Goal: Transaction & Acquisition: Purchase product/service

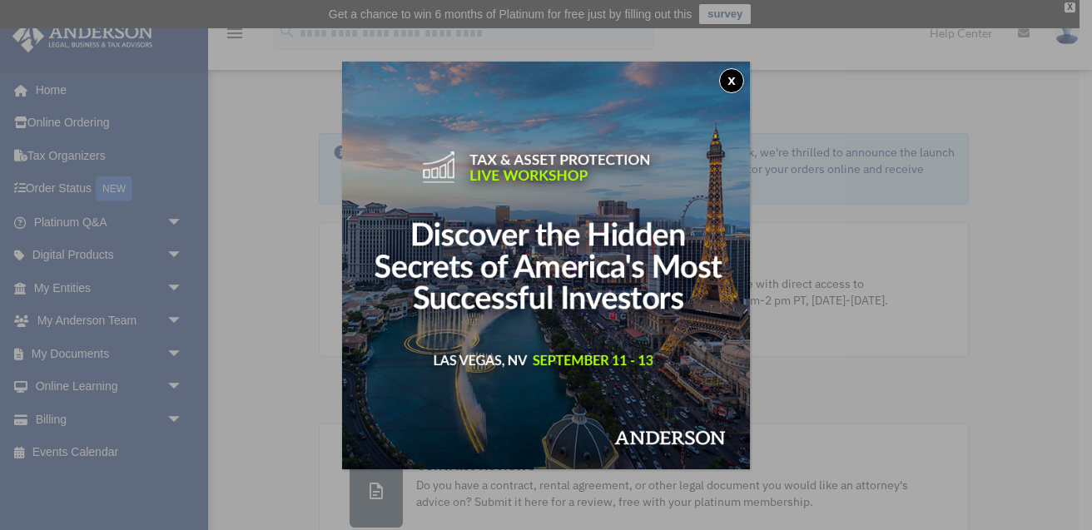
click at [734, 74] on button "x" at bounding box center [731, 80] width 25 height 25
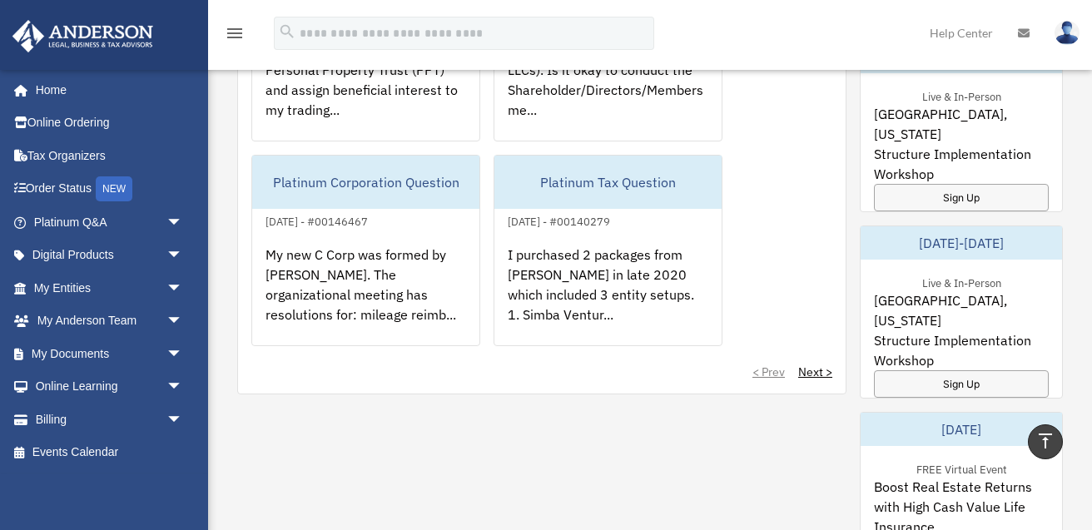
scroll to position [1194, 0]
click at [175, 418] on span "arrow_drop_down" at bounding box center [182, 420] width 33 height 34
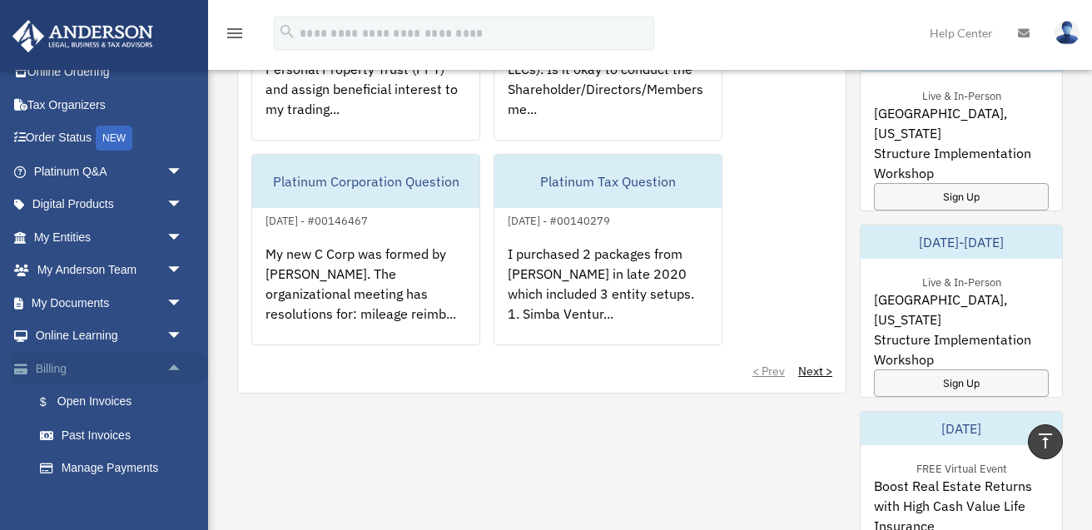
scroll to position [97, 0]
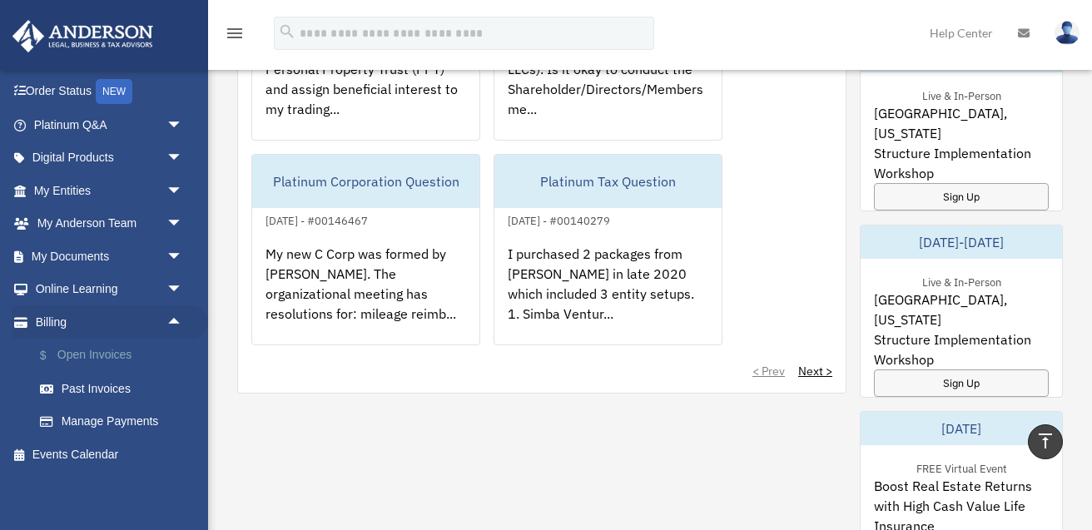
click at [117, 353] on link "$ Open Invoices" at bounding box center [115, 356] width 185 height 34
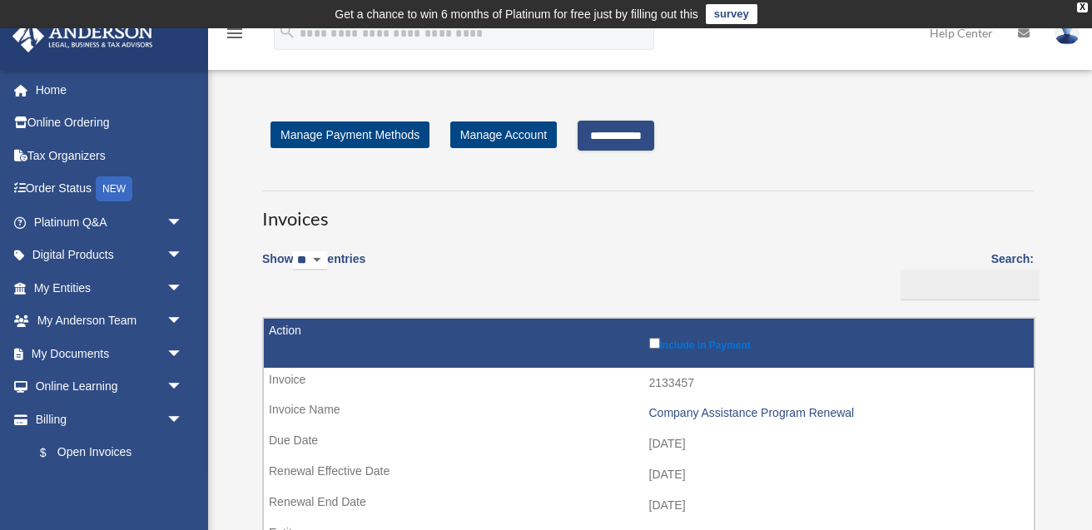
click at [626, 139] on input "**********" at bounding box center [615, 136] width 77 height 30
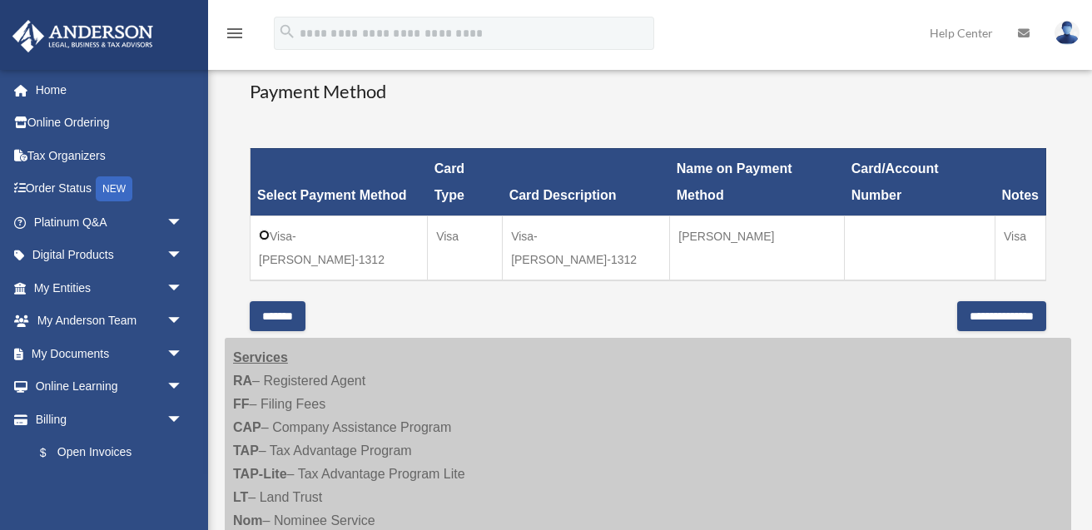
scroll to position [433, 0]
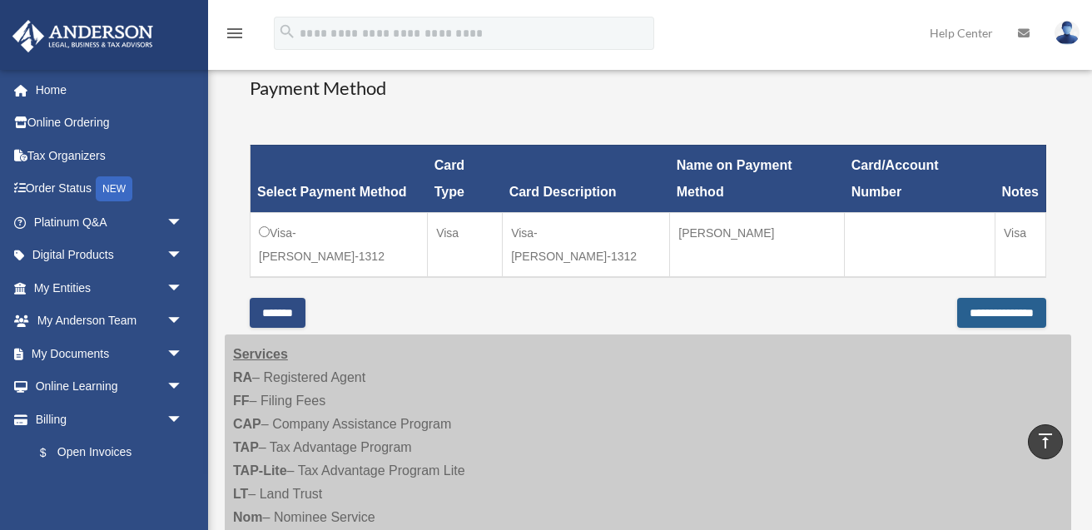
click at [968, 298] on input "**********" at bounding box center [1001, 313] width 89 height 30
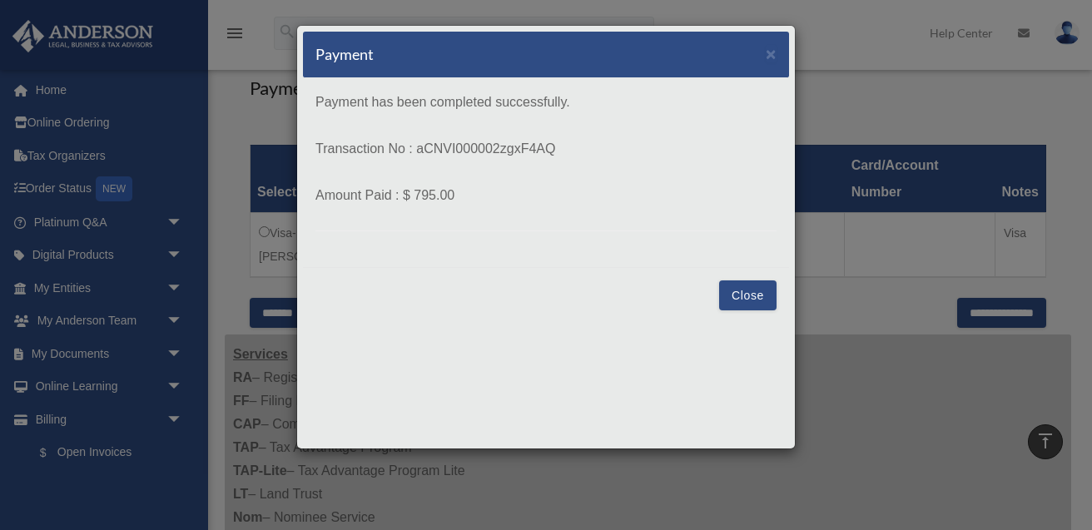
click at [755, 299] on button "Close" at bounding box center [747, 295] width 57 height 30
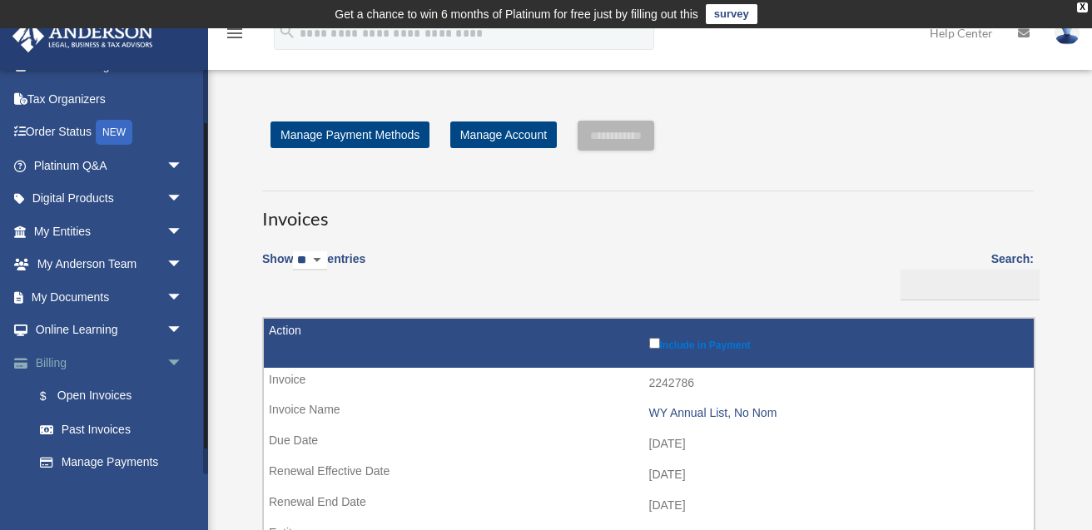
scroll to position [97, 0]
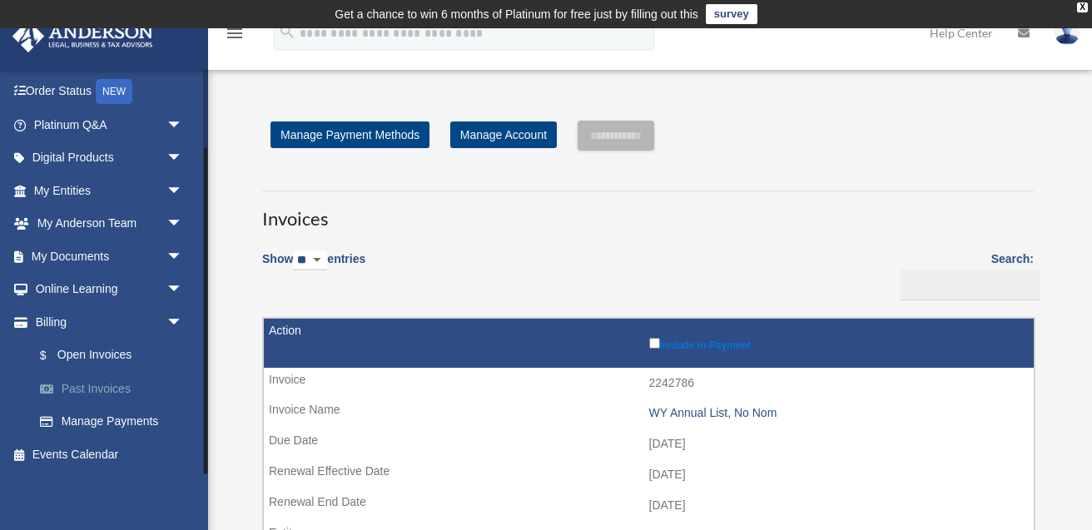
click at [116, 385] on link "Past Invoices" at bounding box center [115, 388] width 185 height 33
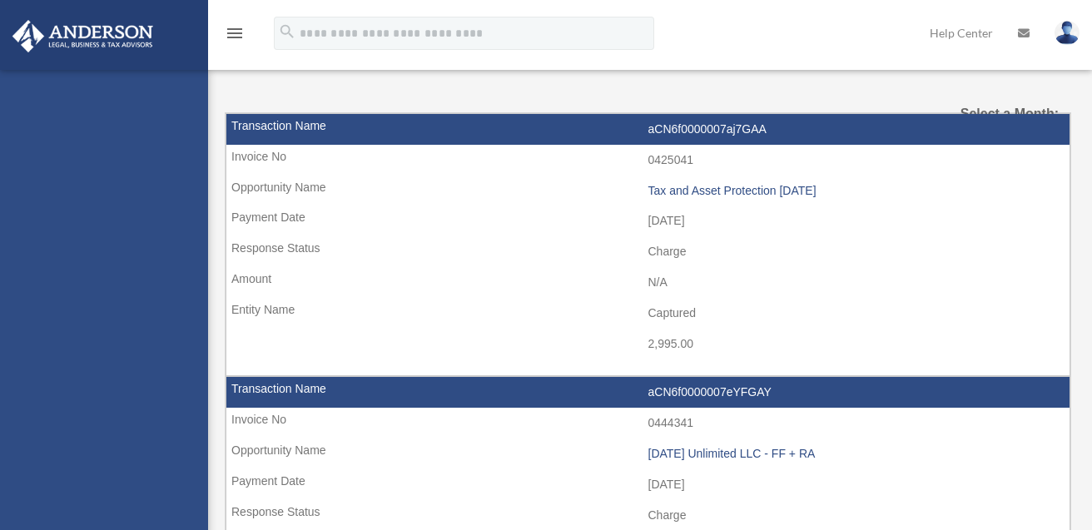
select select
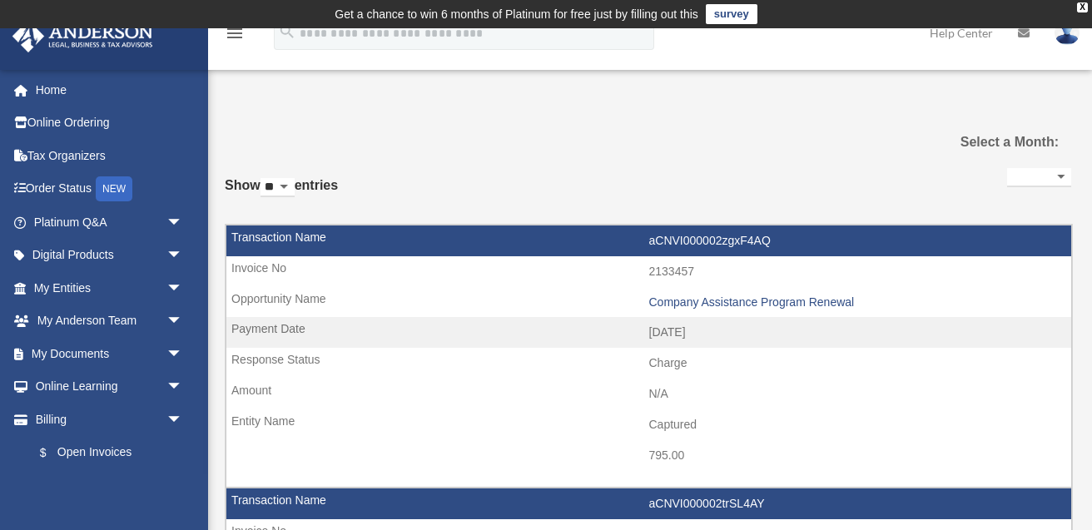
click at [1064, 42] on img at bounding box center [1066, 33] width 25 height 24
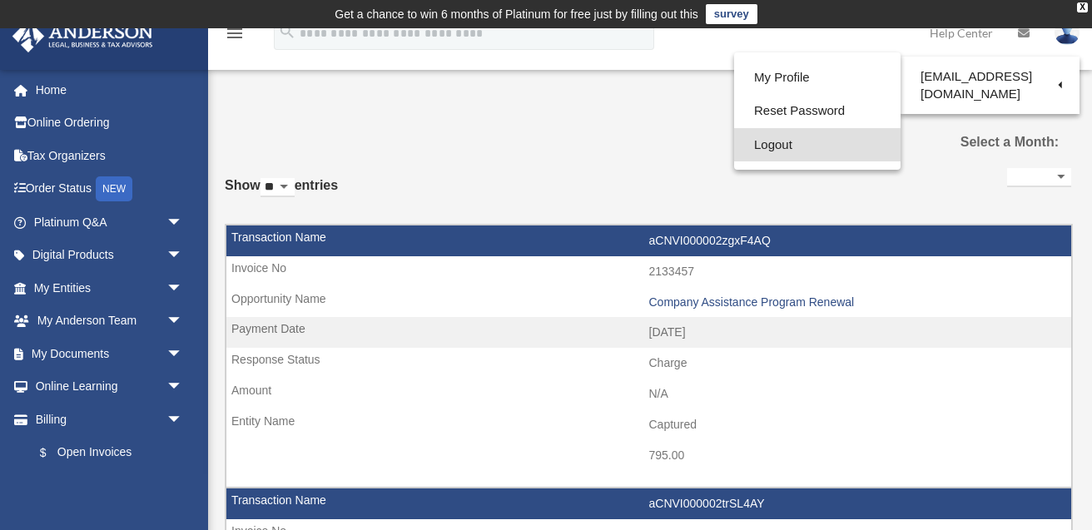
click at [774, 144] on link "Logout" at bounding box center [817, 145] width 166 height 34
